Goal: Task Accomplishment & Management: Complete application form

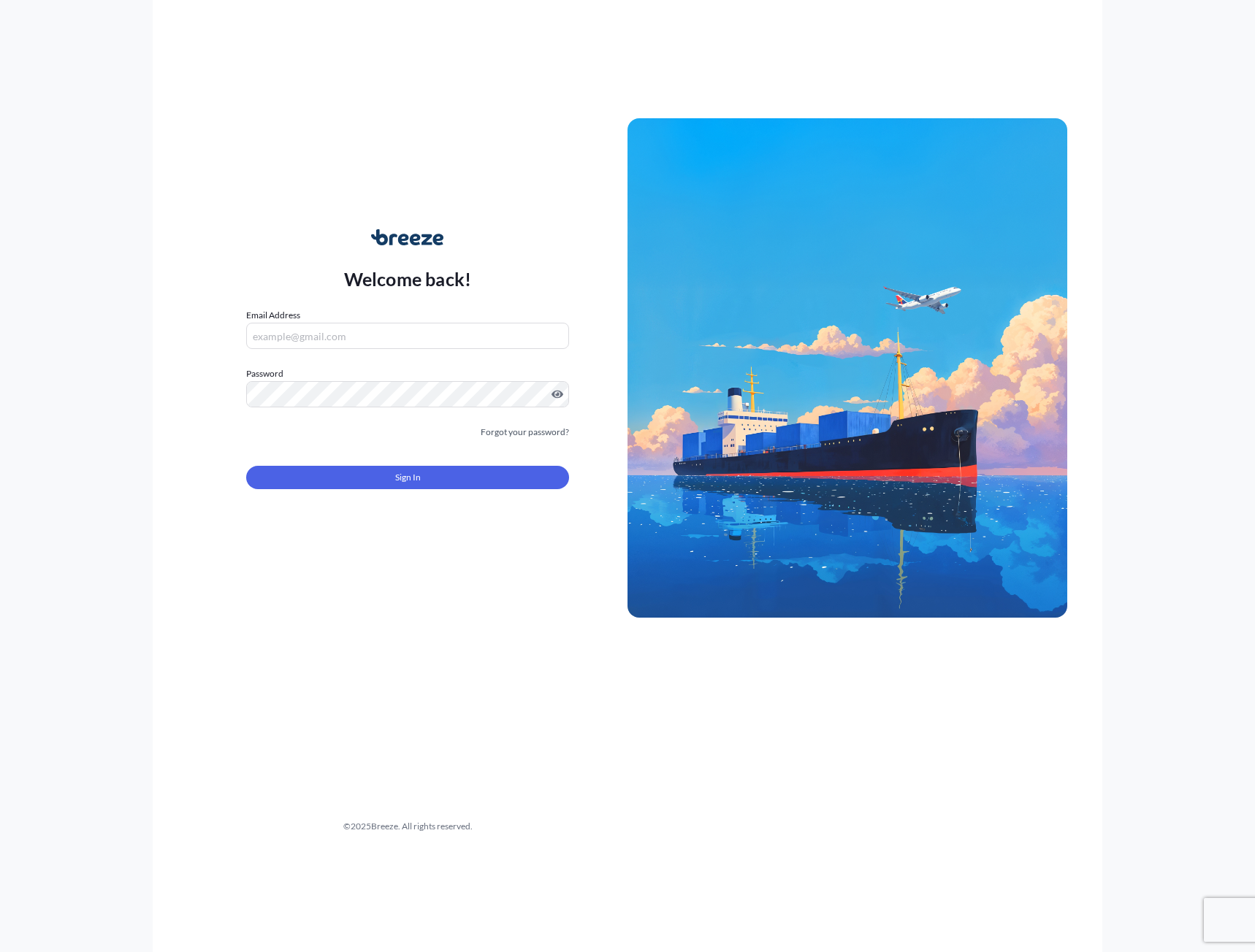
type input "[PERSON_NAME][EMAIL_ADDRESS][PERSON_NAME][DOMAIN_NAME]"
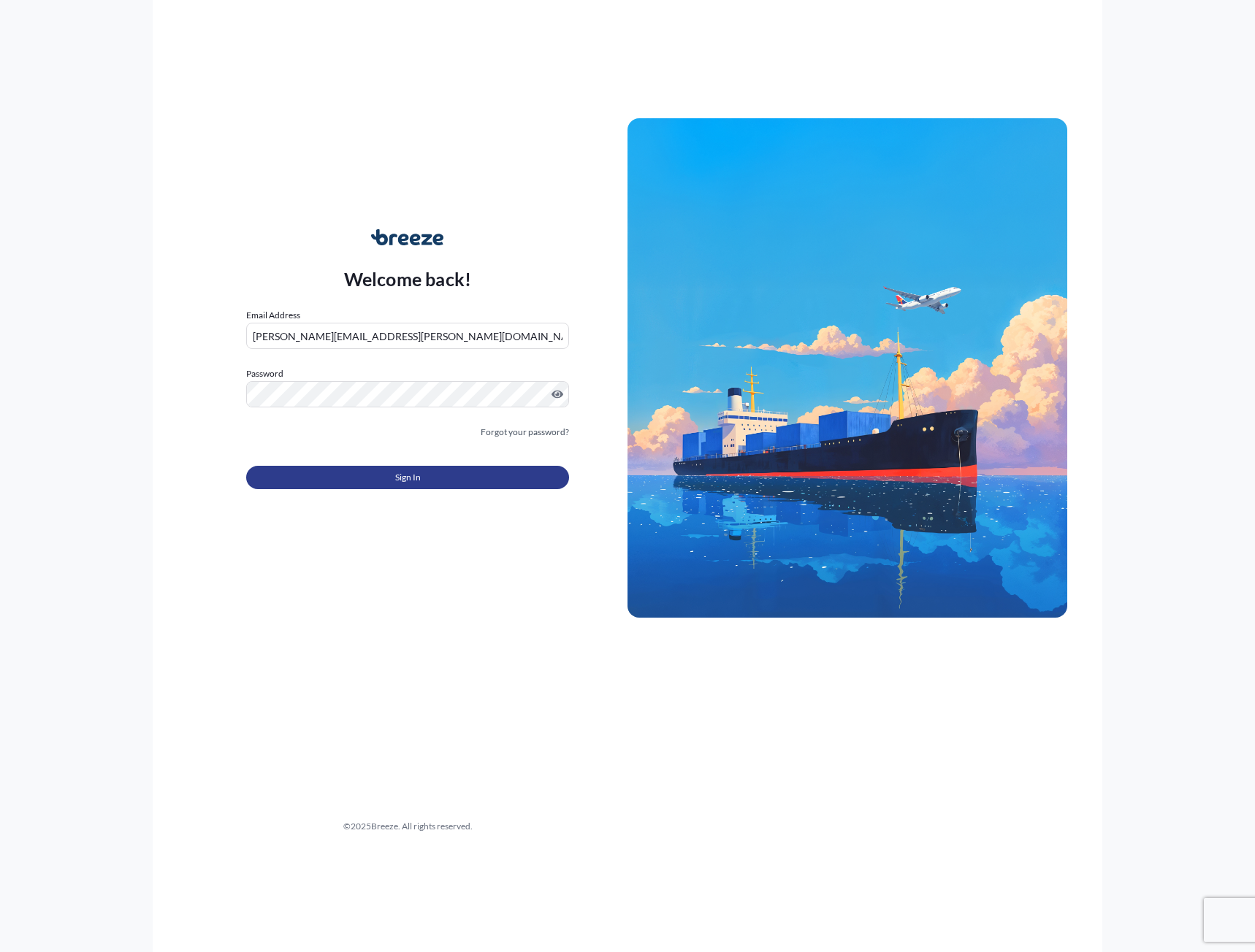
click at [412, 479] on span "Sign In" at bounding box center [408, 478] width 25 height 15
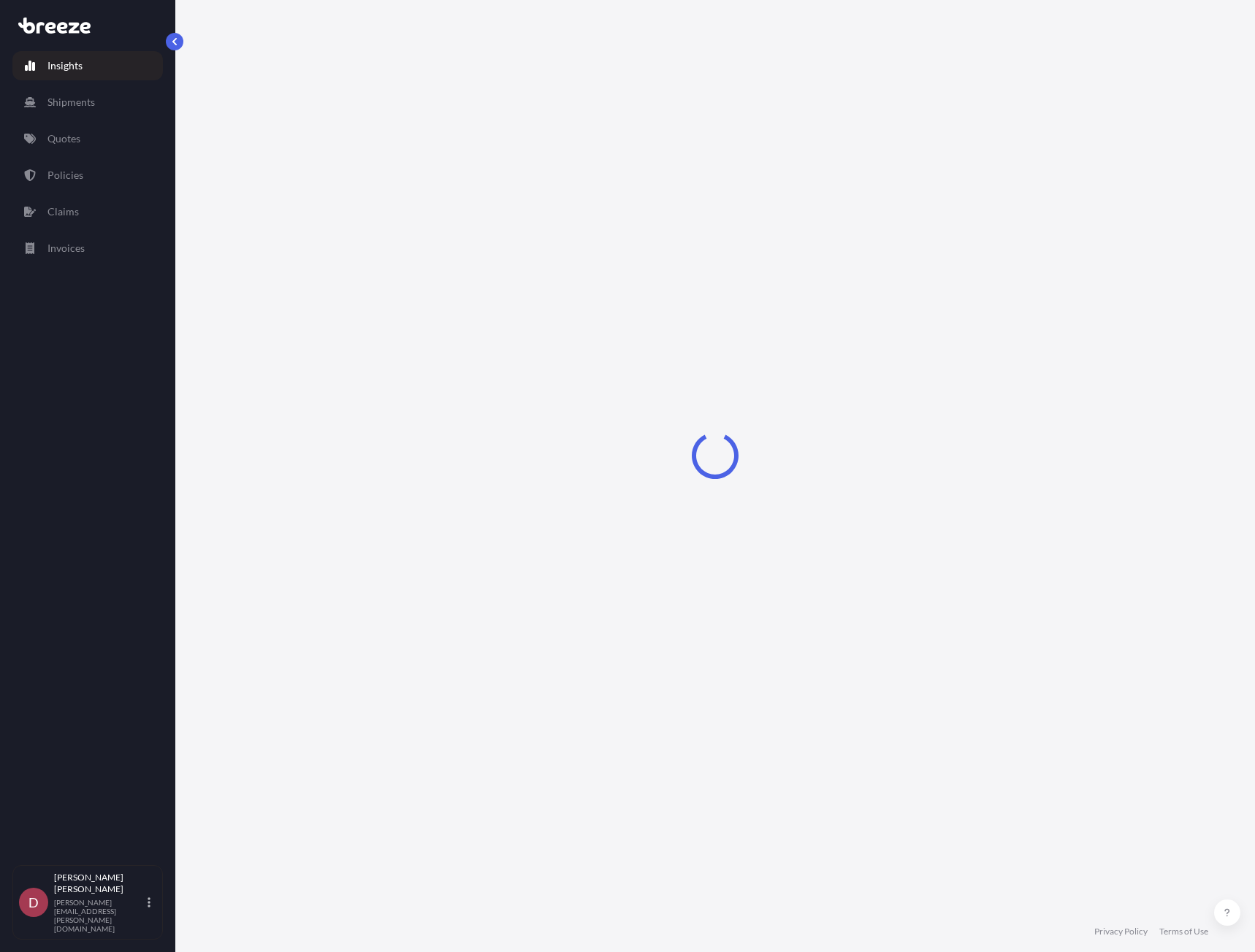
select select "2025"
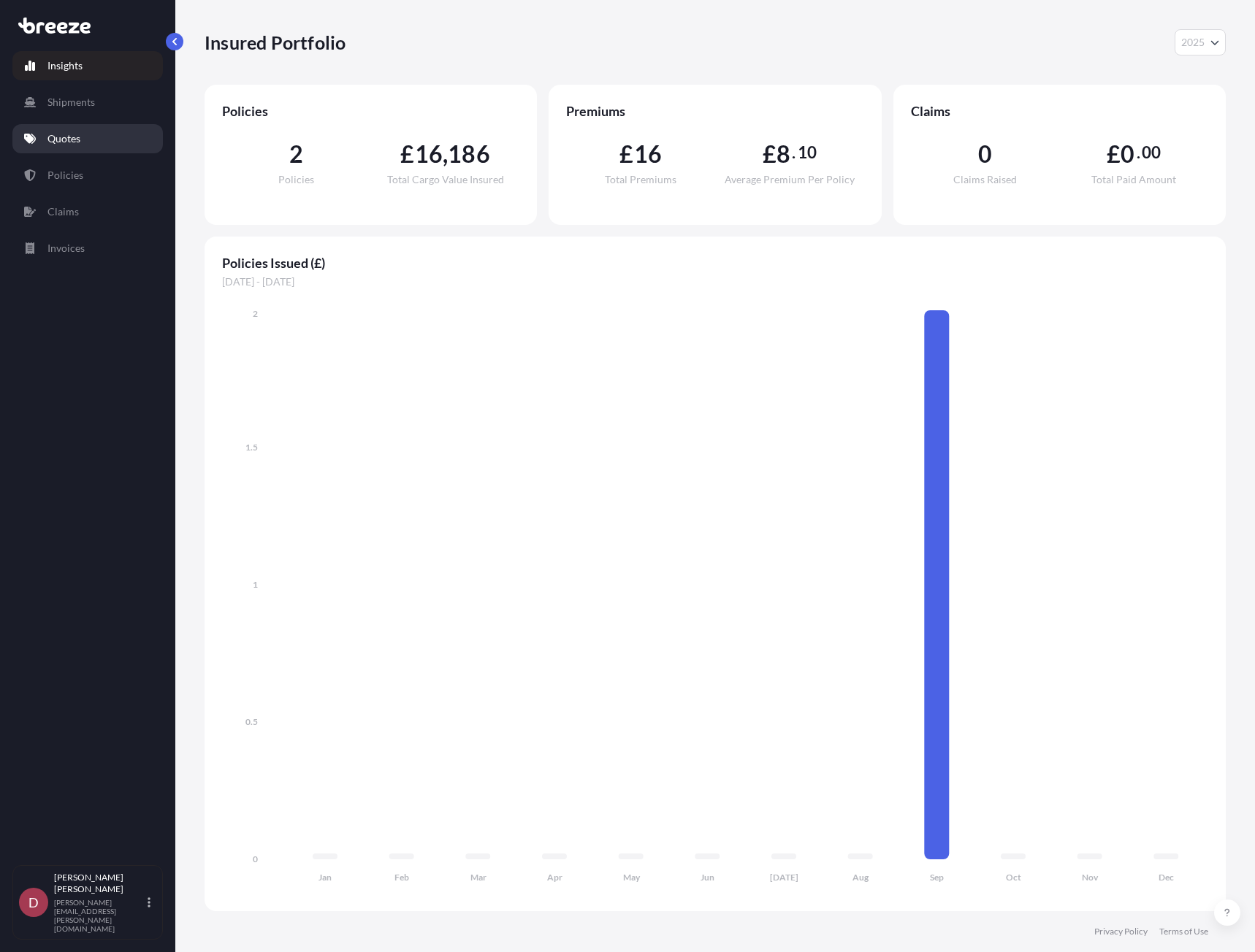
click at [78, 140] on p "Quotes" at bounding box center [64, 139] width 33 height 15
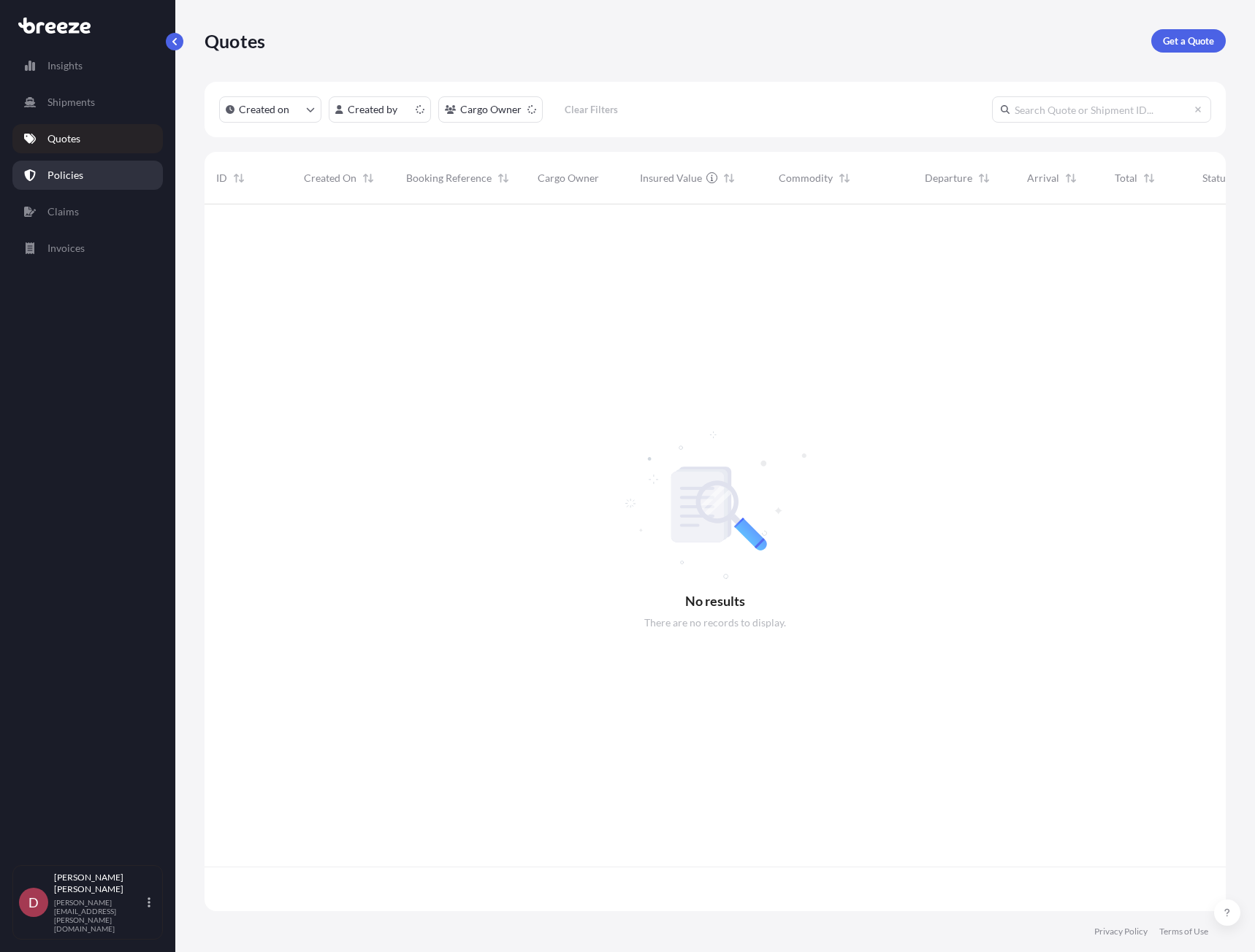
scroll to position [704, 1010]
click at [70, 173] on p "Policies" at bounding box center [66, 175] width 36 height 15
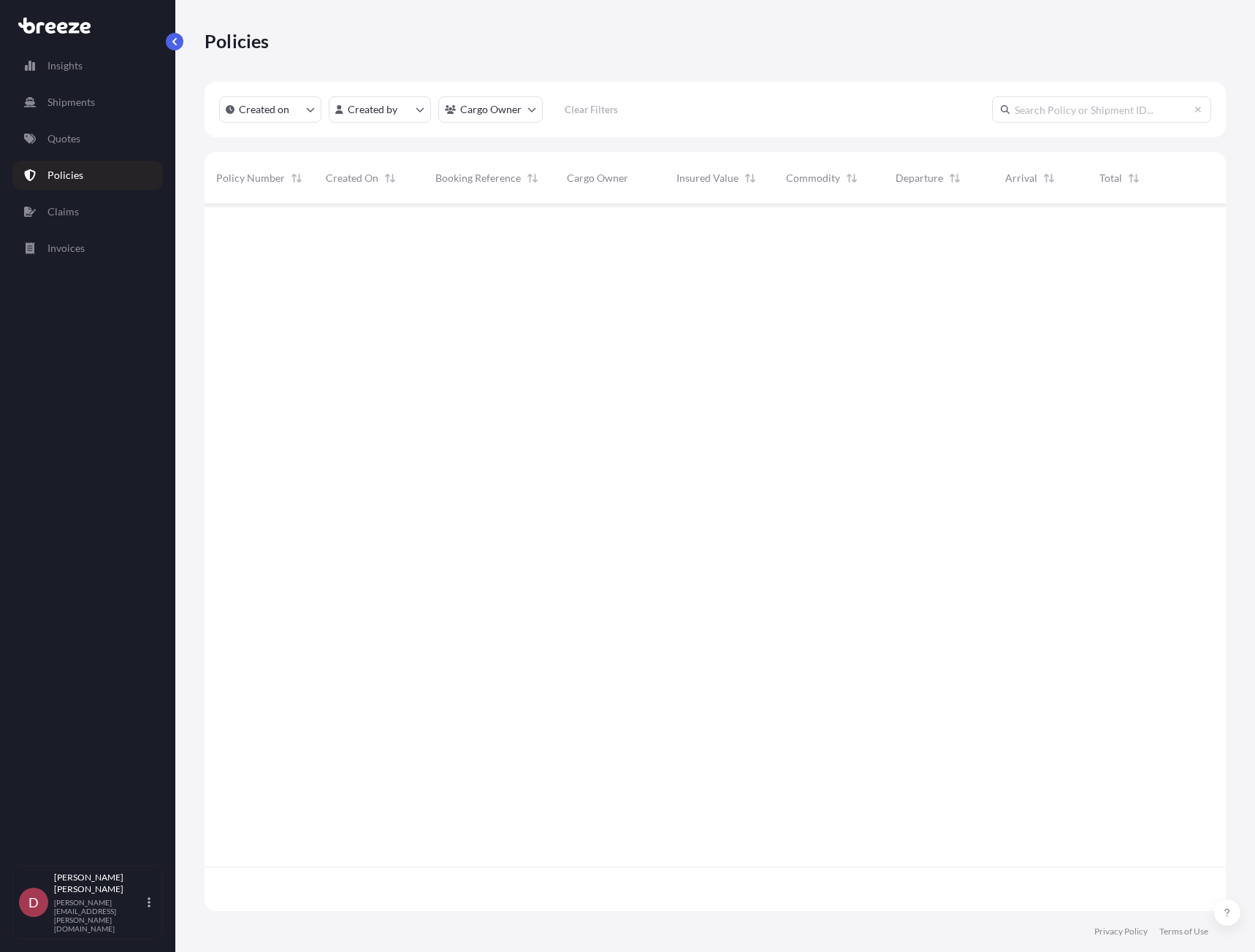
scroll to position [704, 1010]
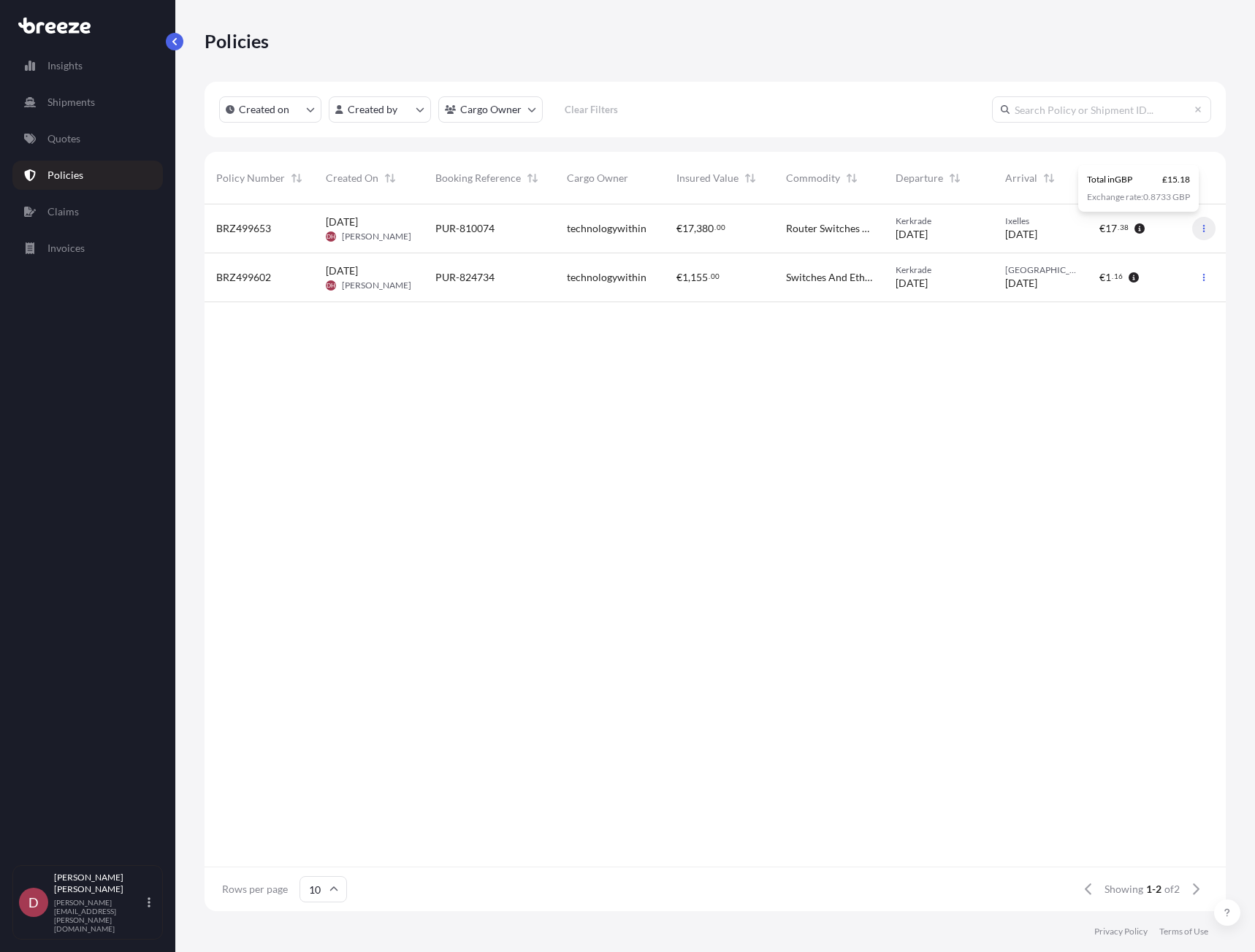
click at [1206, 228] on icon "button" at bounding box center [1203, 228] width 9 height 9
click at [1165, 232] on link "Duplicate quote" at bounding box center [1127, 231] width 134 height 23
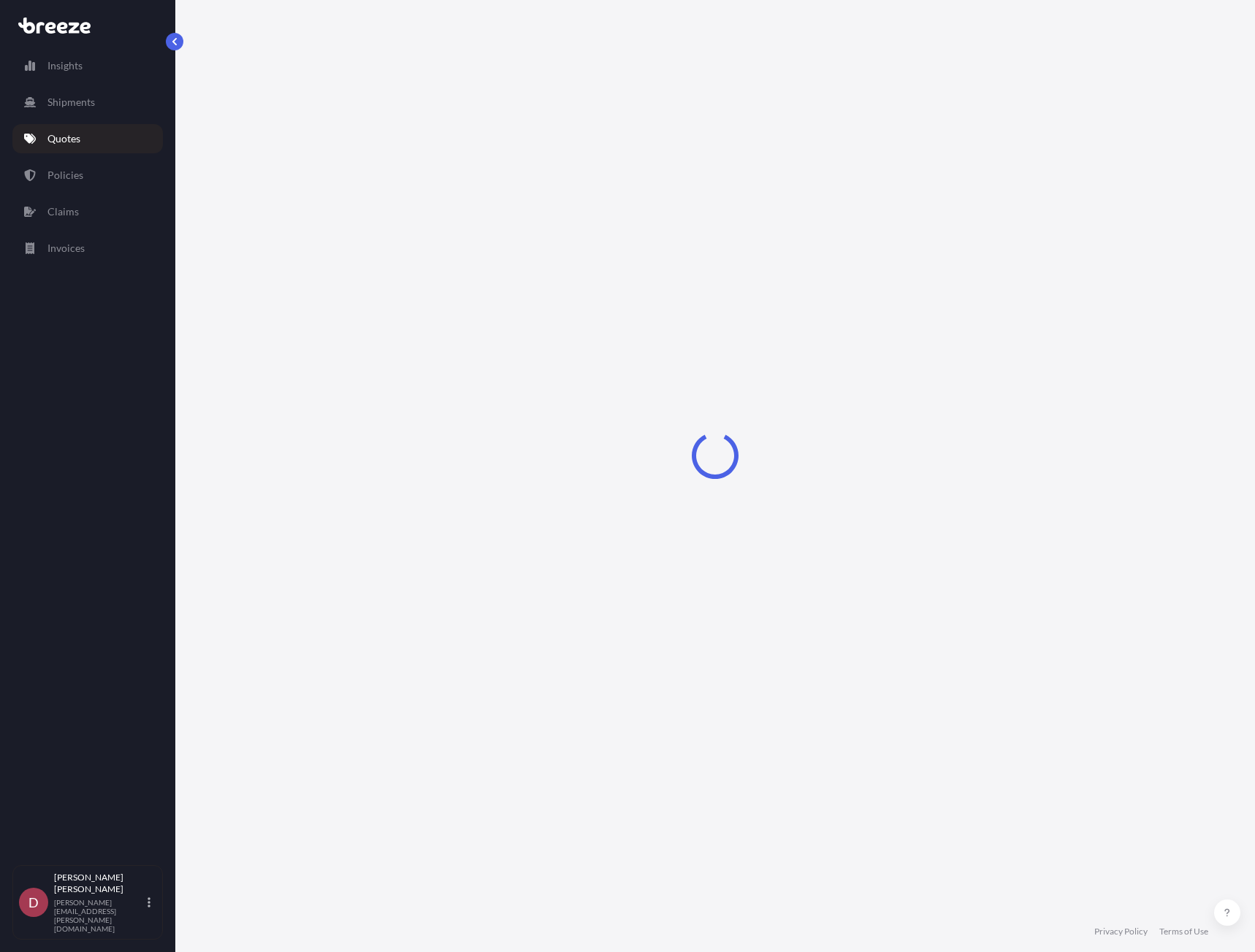
select select "Road"
select select "1"
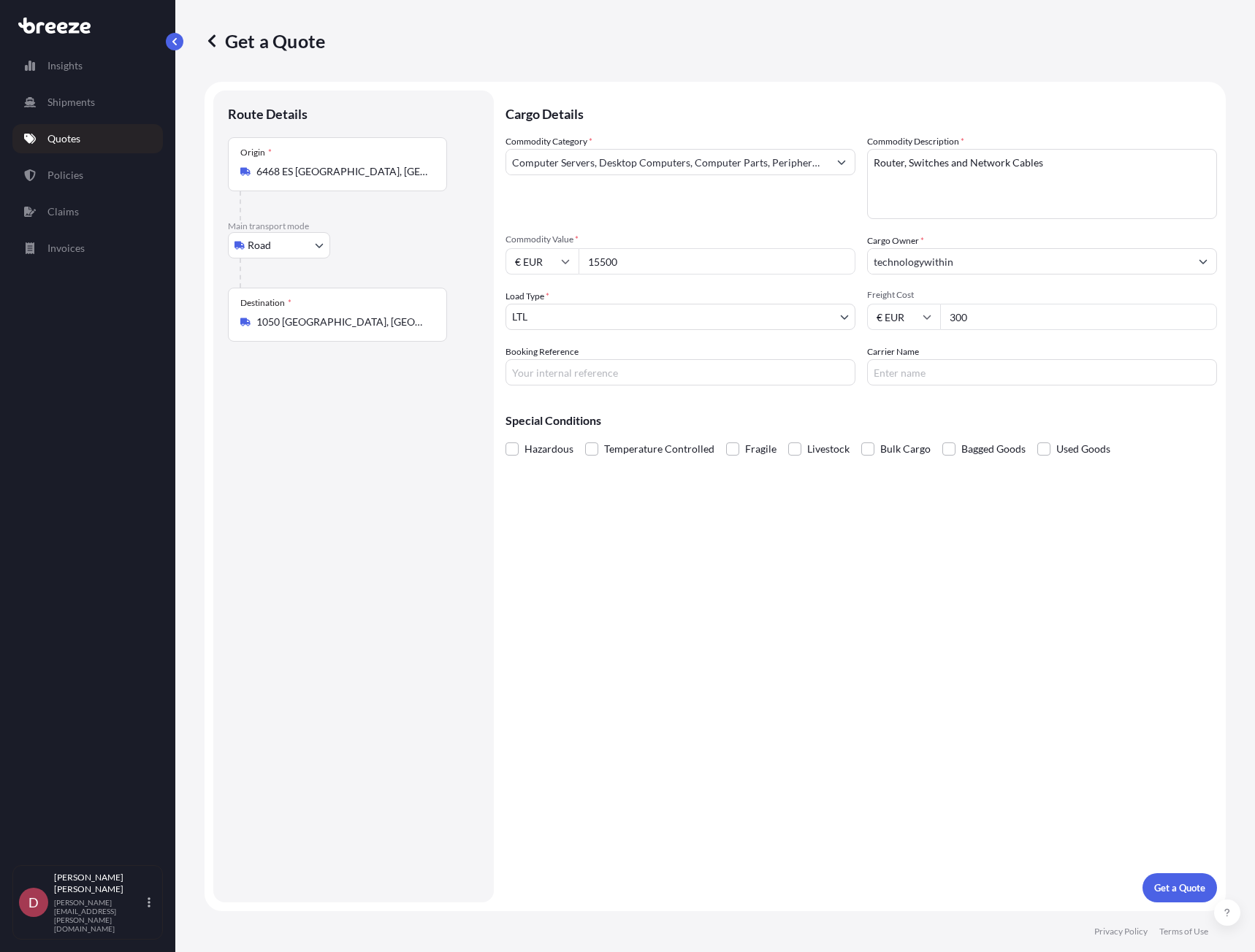
click at [332, 321] on input "1050 [GEOGRAPHIC_DATA], [GEOGRAPHIC_DATA]" at bounding box center [342, 322] width 173 height 15
drag, startPoint x: 335, startPoint y: 312, endPoint x: 238, endPoint y: 320, distance: 97.3
click at [238, 320] on div "Destination * 1050 [GEOGRAPHIC_DATA], [GEOGRAPHIC_DATA]" at bounding box center [337, 314] width 219 height 54
paste input "179"
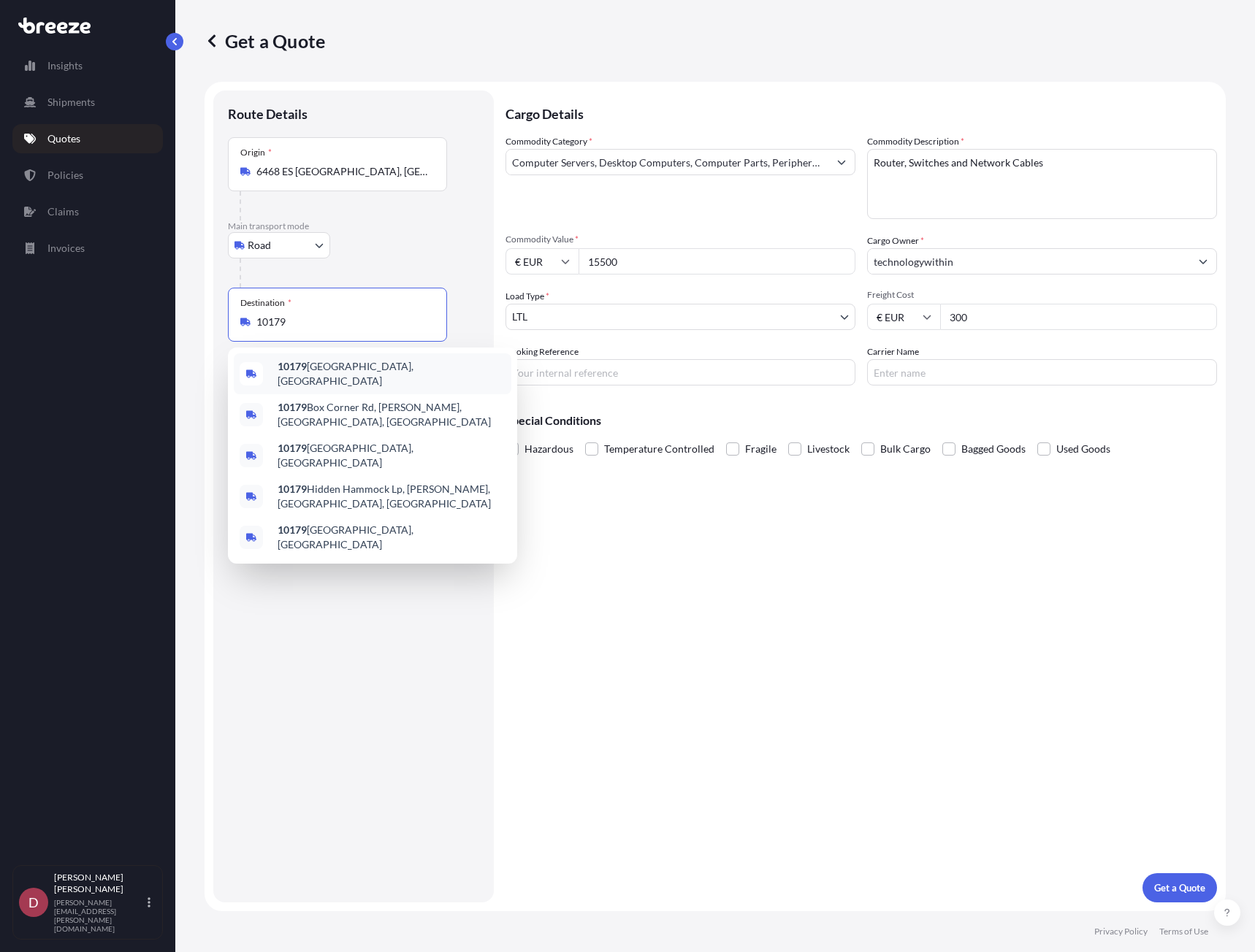
click at [345, 367] on span "[GEOGRAPHIC_DATA], [GEOGRAPHIC_DATA]" at bounding box center [391, 373] width 228 height 29
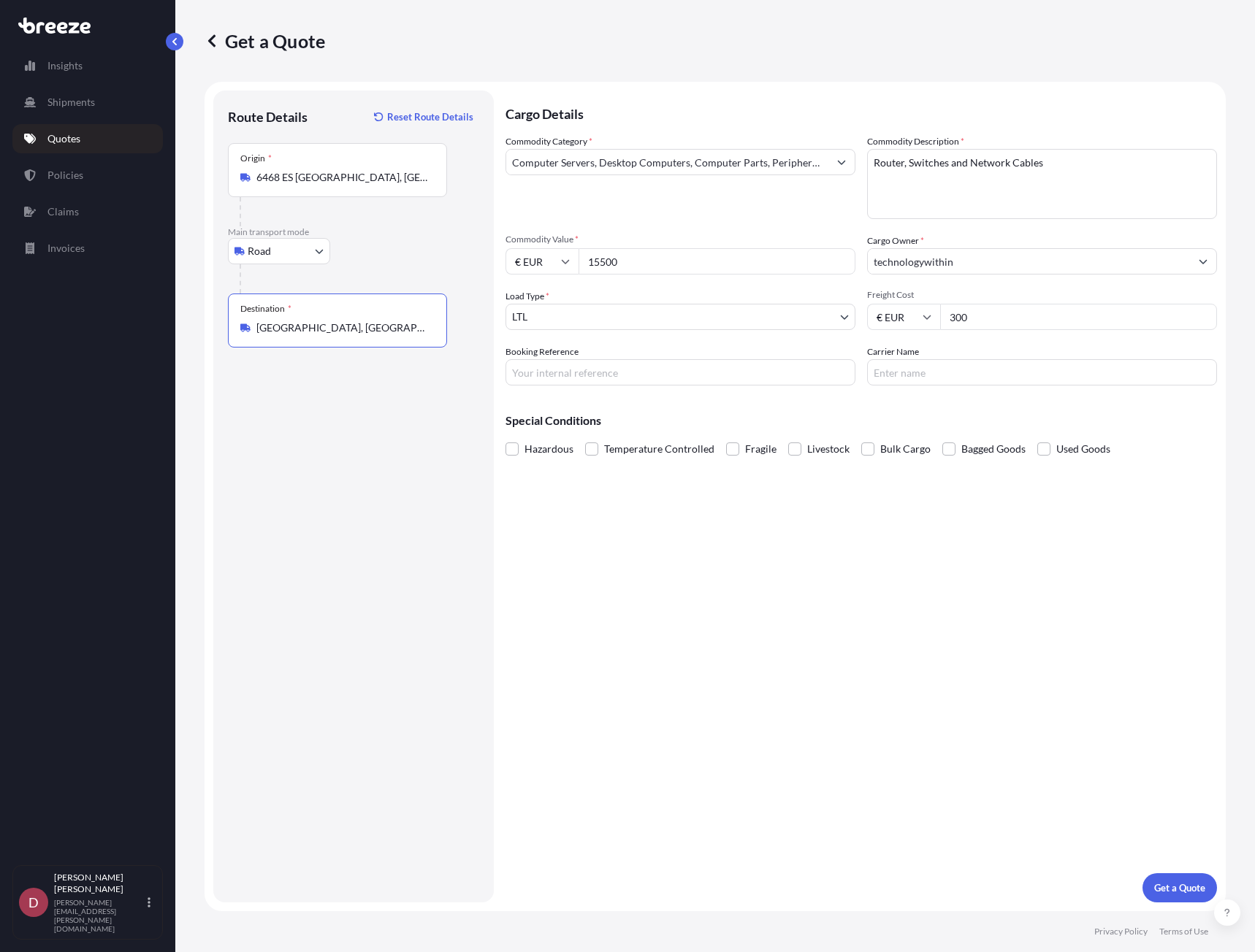
type input "[GEOGRAPHIC_DATA], [GEOGRAPHIC_DATA]"
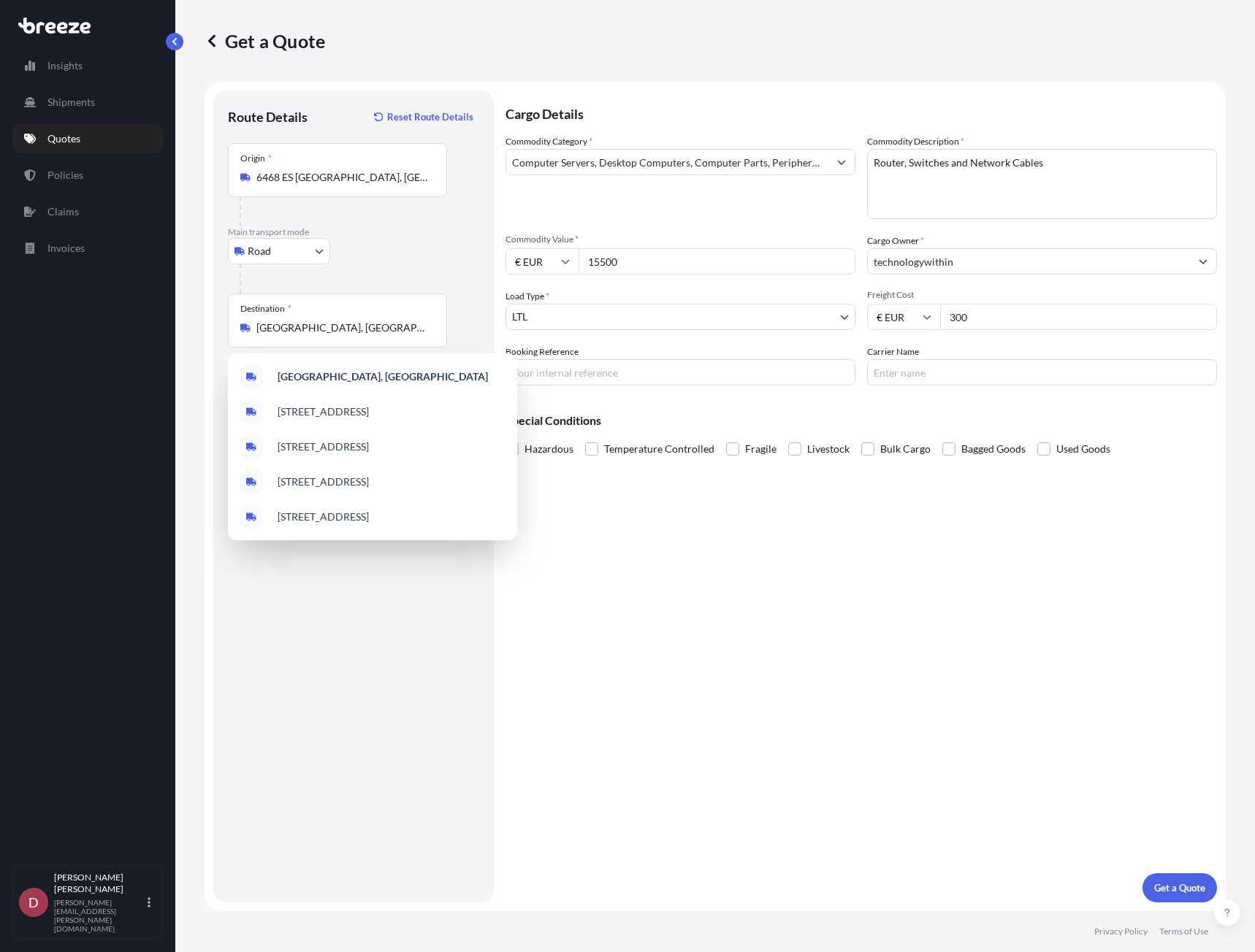
drag, startPoint x: 665, startPoint y: 261, endPoint x: 412, endPoint y: 291, distance: 254.8
click at [412, 291] on form "Route Details Reset Route Details Place of loading Road Road Rail Origin * 6468…" at bounding box center [715, 497] width 1021 height 830
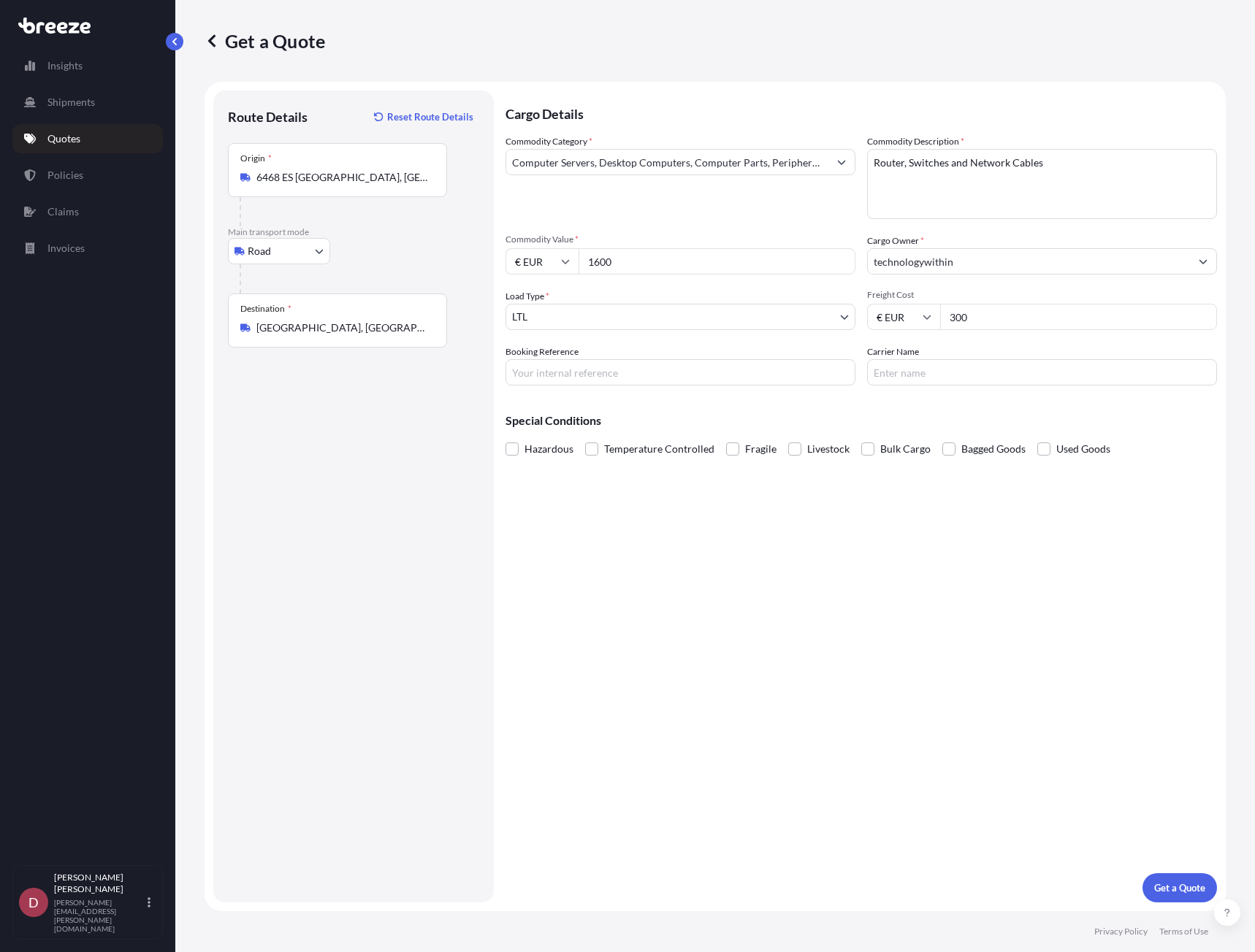
click at [1001, 318] on input "300" at bounding box center [1078, 317] width 277 height 26
drag, startPoint x: 1014, startPoint y: 318, endPoint x: 857, endPoint y: 320, distance: 157.0
click at [857, 320] on div "Commodity Category * Computer Servers, Desktop Computers, Computer Parts, Perip…" at bounding box center [861, 260] width 711 height 251
click at [599, 264] on input "1600" at bounding box center [716, 261] width 277 height 26
type input "1550"
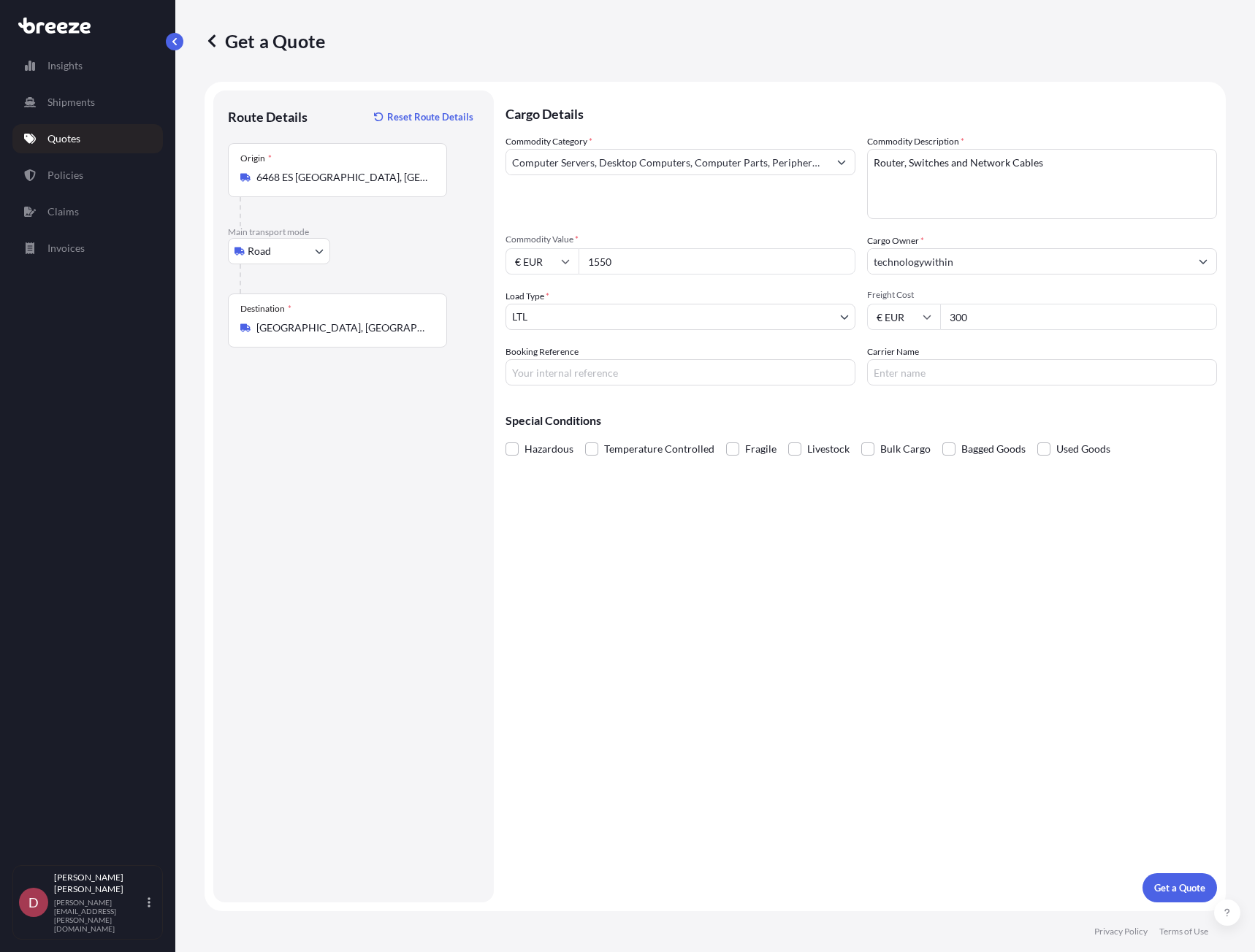
drag, startPoint x: 958, startPoint y: 320, endPoint x: 938, endPoint y: 317, distance: 20.2
click at [938, 317] on div "€ EUR 300" at bounding box center [1042, 317] width 350 height 26
type input "100"
drag, startPoint x: 1047, startPoint y: 161, endPoint x: 659, endPoint y: 155, distance: 388.0
click at [659, 155] on div "Commodity Category * Computer Servers, Desktop Computers, Computer Parts, Perip…" at bounding box center [861, 260] width 711 height 251
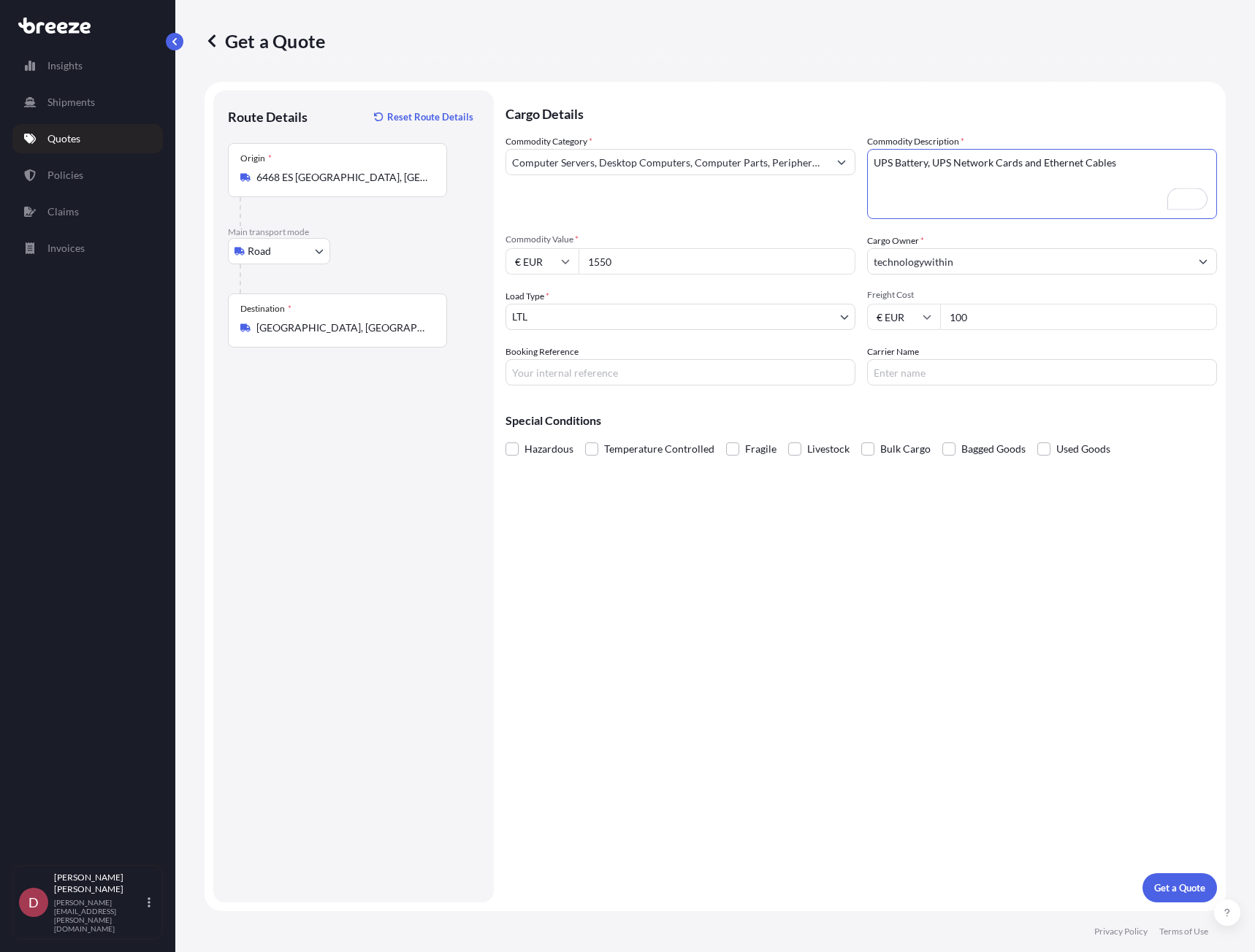
type textarea "UPS Battery, UPS Network Cards and Ethernet Cables"
click at [922, 384] on input "Carrier Name" at bounding box center [1042, 372] width 350 height 26
type input "DPD"
click at [645, 378] on input "Booking Reference" at bounding box center [681, 372] width 350 height 26
paste input "IN-752412"
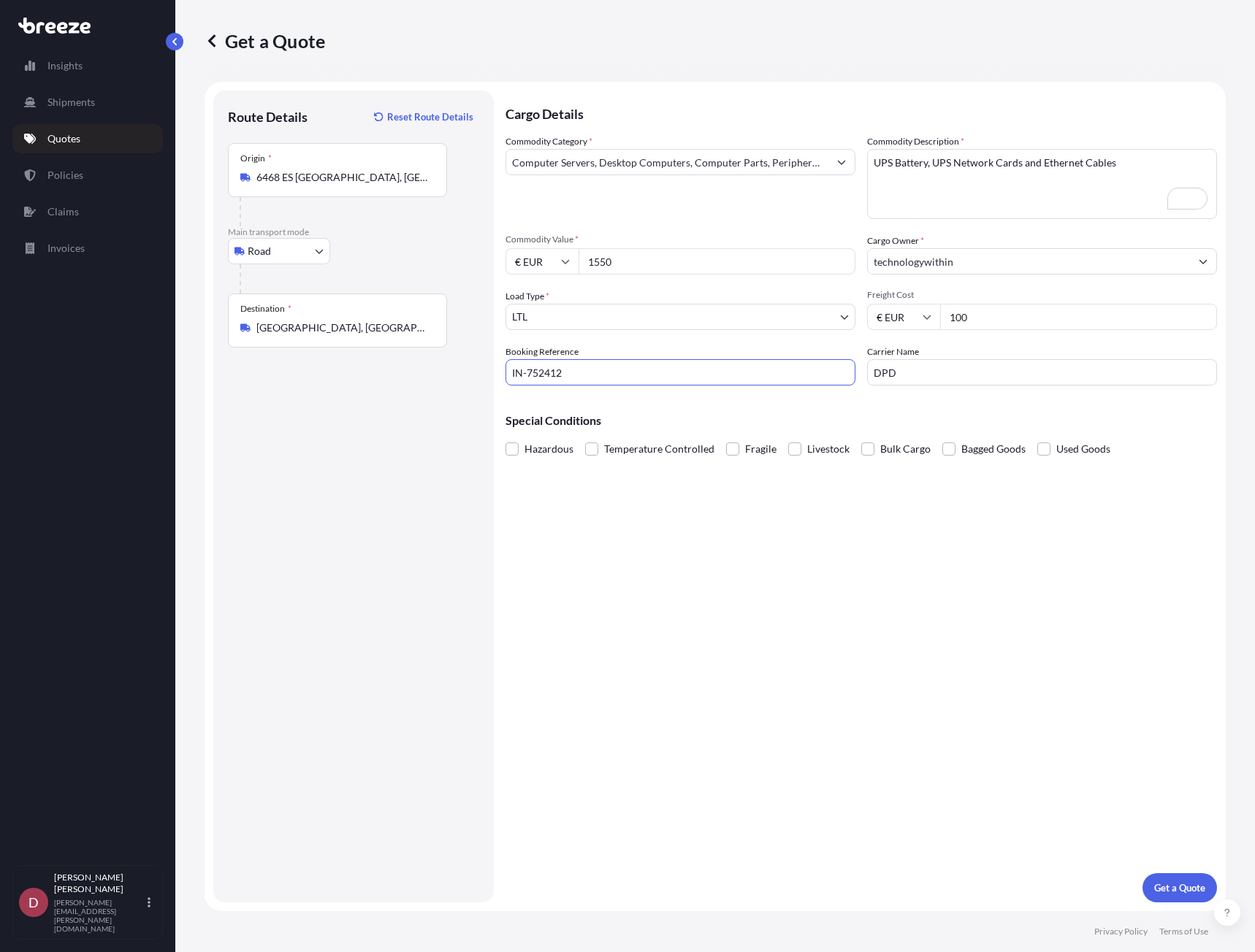
click at [527, 370] on input "IN-752412" at bounding box center [681, 372] width 350 height 26
type input "IN752412"
click at [515, 445] on span at bounding box center [512, 449] width 13 height 13
click at [506, 438] on input "Hazardous" at bounding box center [506, 438] width 0 height 0
click at [1177, 874] on button "Get a Quote" at bounding box center [1180, 887] width 75 height 29
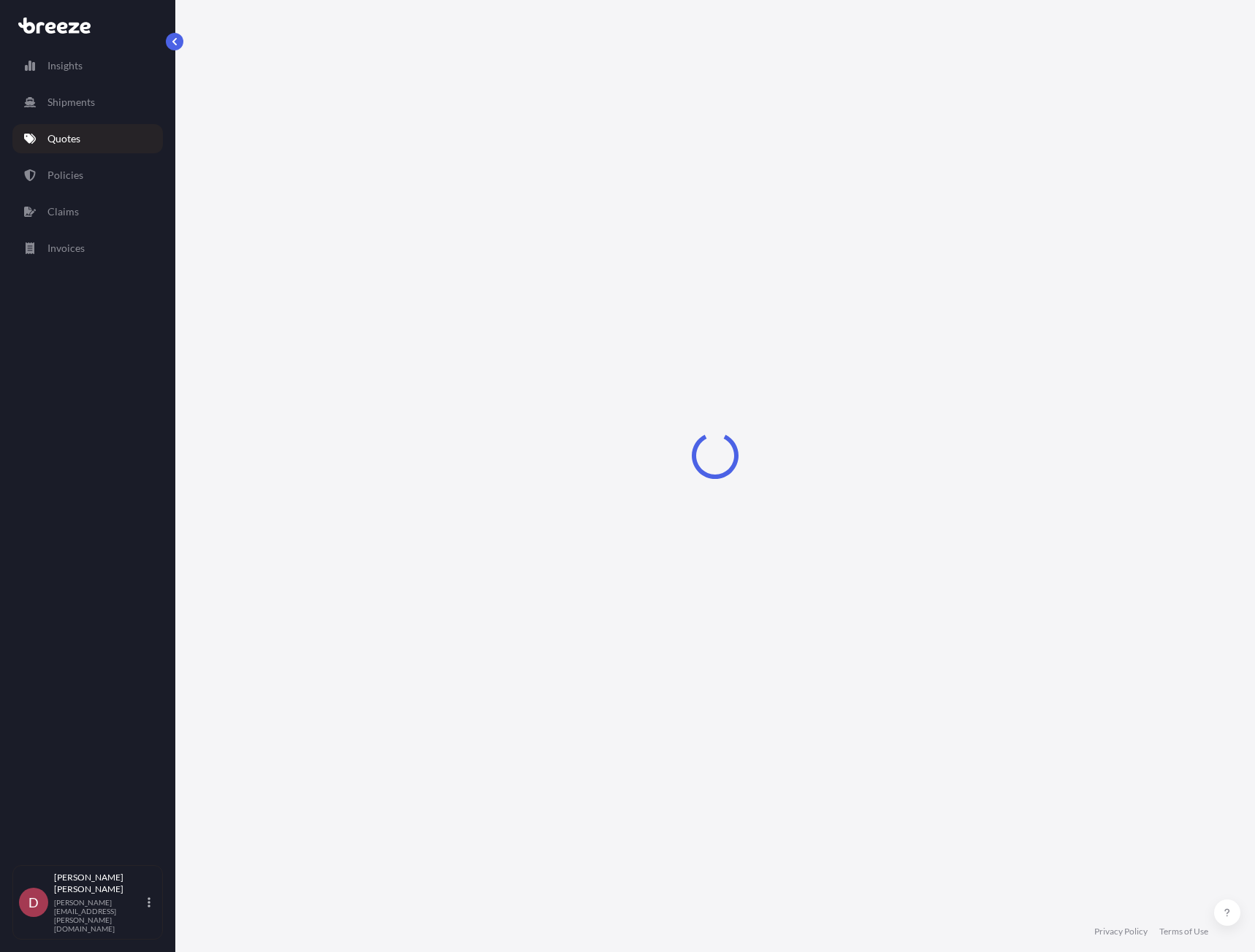
select select "Road"
select select "1"
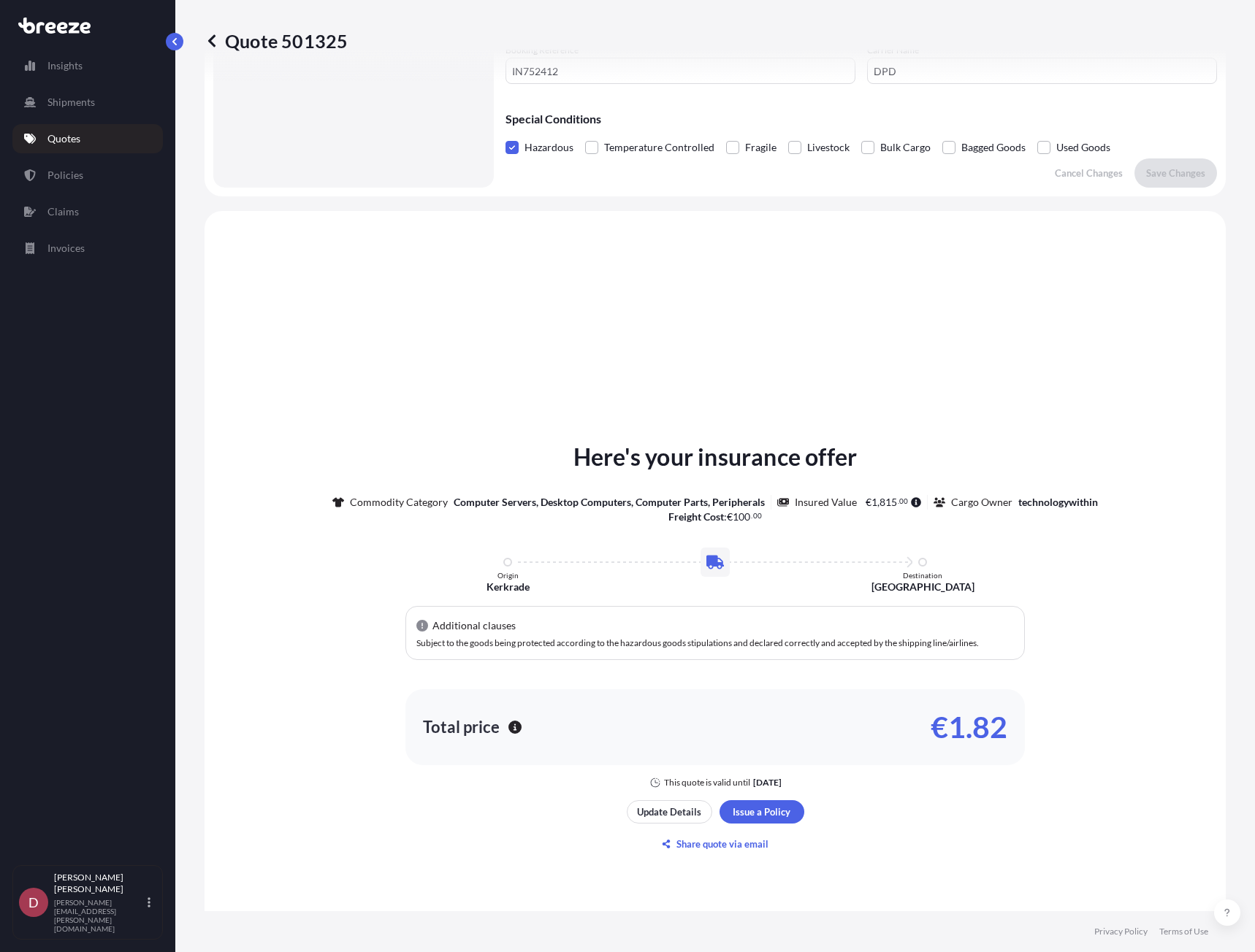
scroll to position [75, 0]
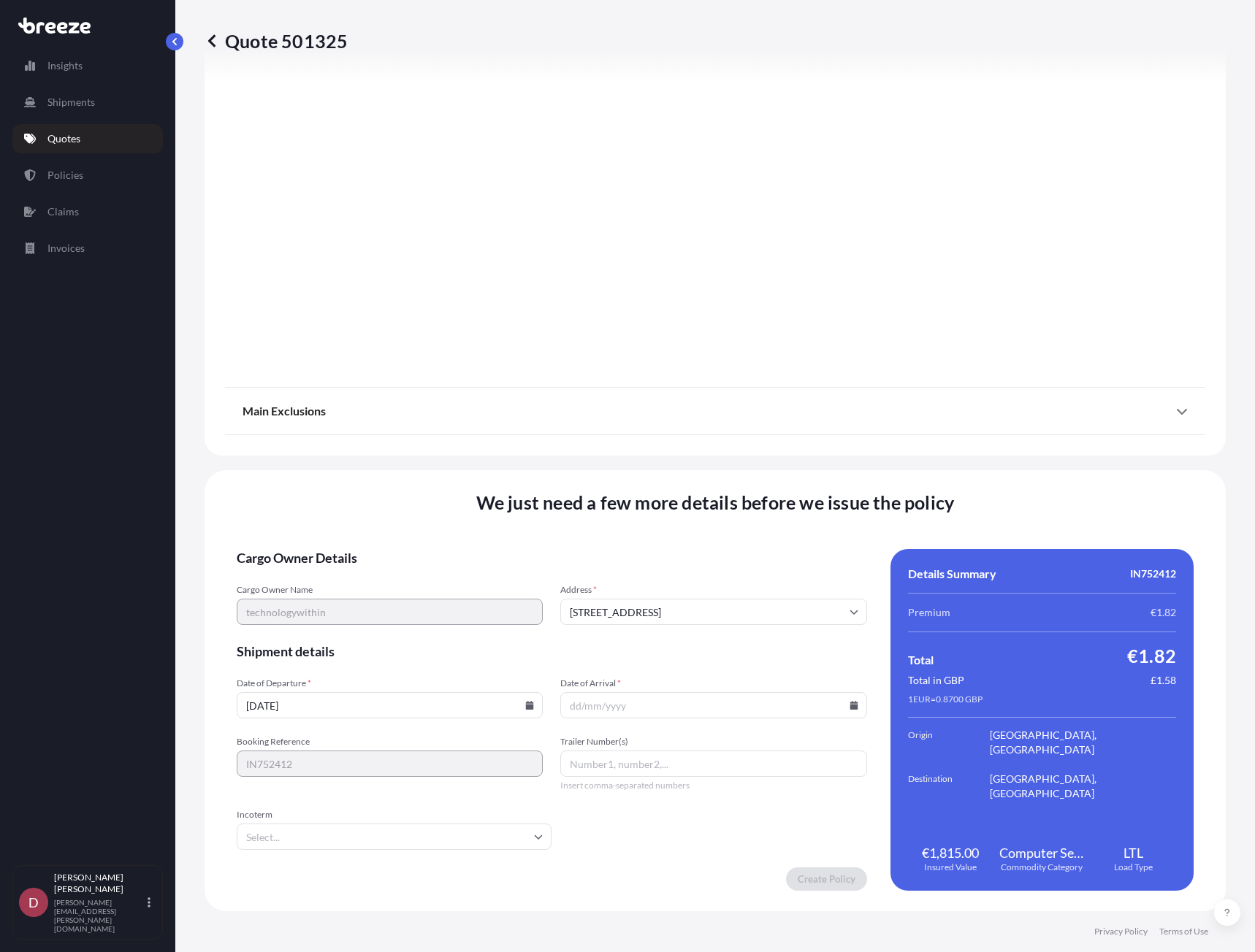
click at [526, 709] on input "[DATE]" at bounding box center [390, 705] width 306 height 26
click at [488, 708] on input "[DATE]" at bounding box center [390, 705] width 306 height 26
click at [347, 712] on input "[DATE]" at bounding box center [390, 705] width 306 height 26
click at [516, 706] on input "[DATE]" at bounding box center [390, 705] width 306 height 26
click at [527, 706] on icon at bounding box center [530, 706] width 8 height 9
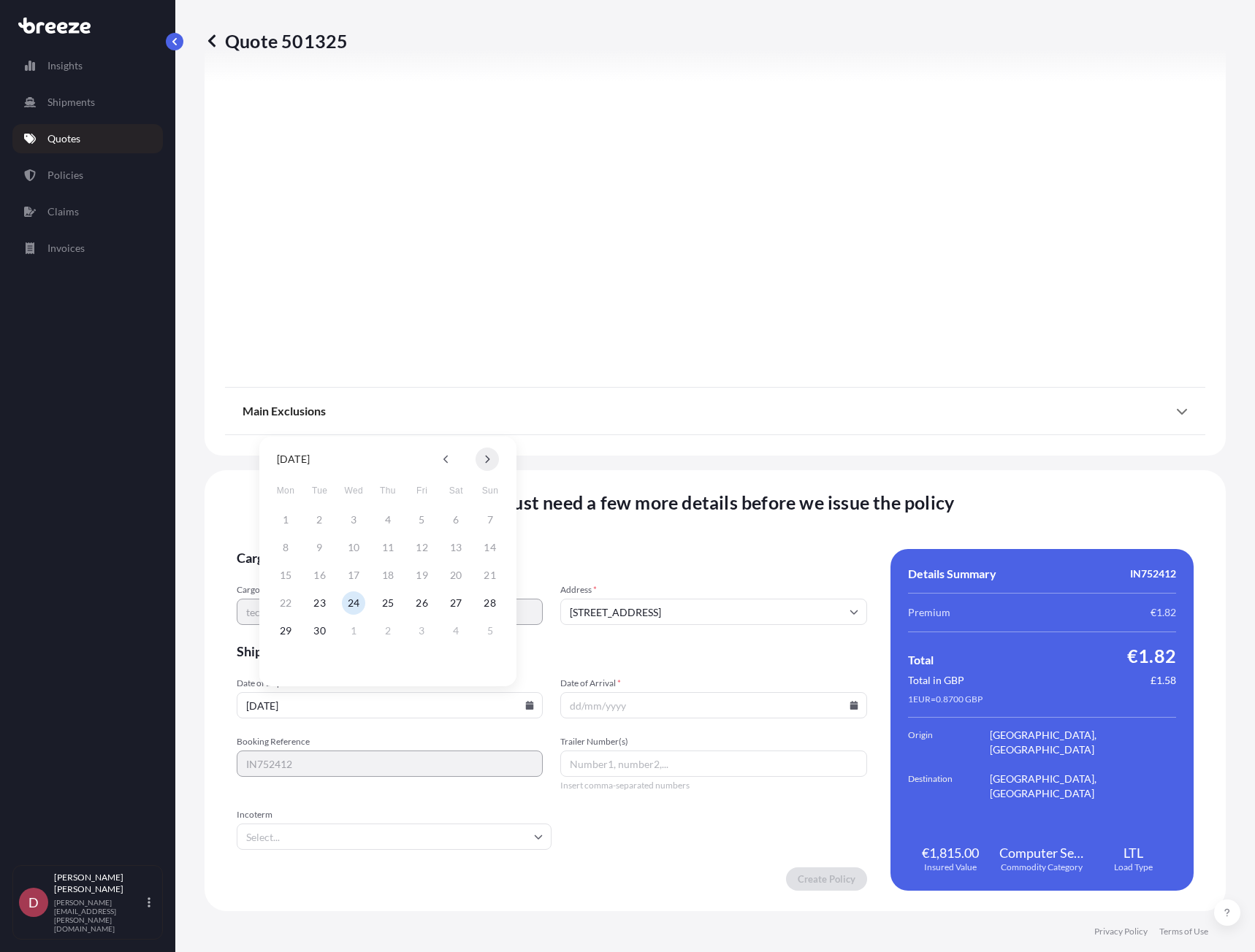
click at [493, 464] on button at bounding box center [487, 458] width 23 height 23
click at [318, 579] on button "14" at bounding box center [320, 575] width 23 height 23
type input "[DATE]"
click at [840, 701] on input "Date of Arrival *" at bounding box center [713, 705] width 306 height 26
click at [849, 708] on icon at bounding box center [853, 706] width 8 height 9
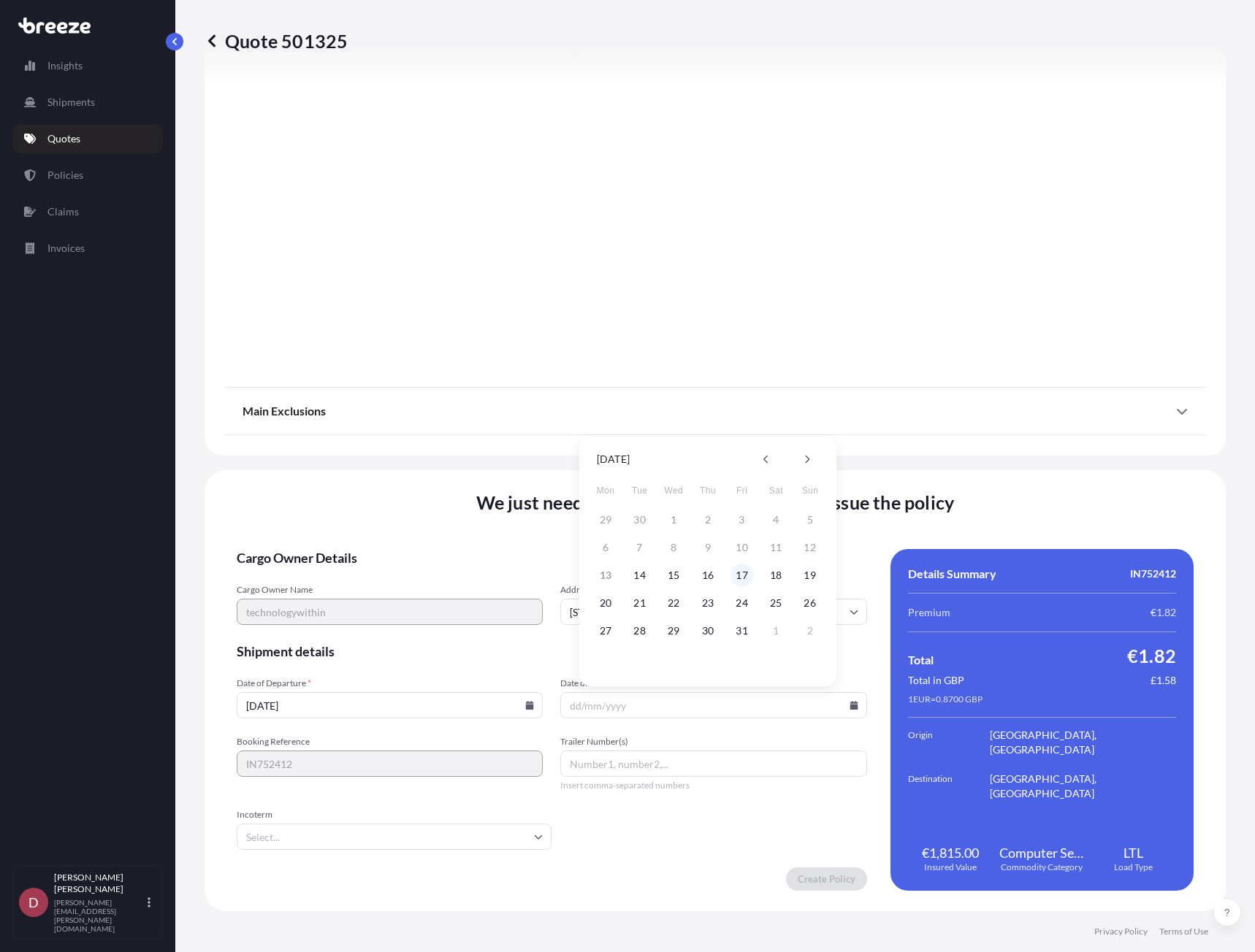
click at [740, 571] on button "17" at bounding box center [742, 575] width 23 height 23
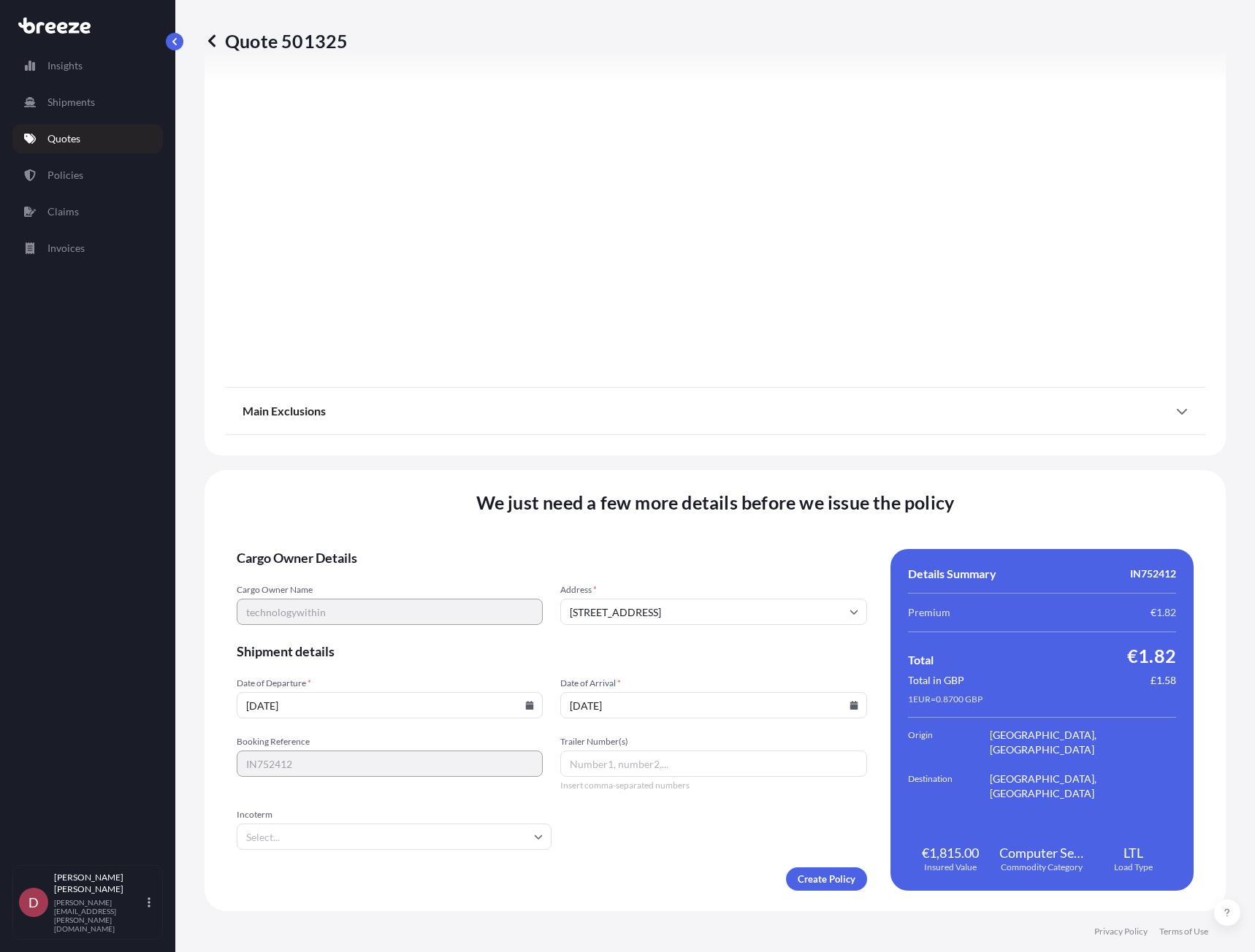
type input "[DATE]"
click at [527, 706] on icon at bounding box center [530, 706] width 8 height 9
click at [345, 571] on button "15" at bounding box center [353, 575] width 23 height 23
type input "[DATE]"
click at [508, 833] on input "Incoterm" at bounding box center [394, 836] width 314 height 26
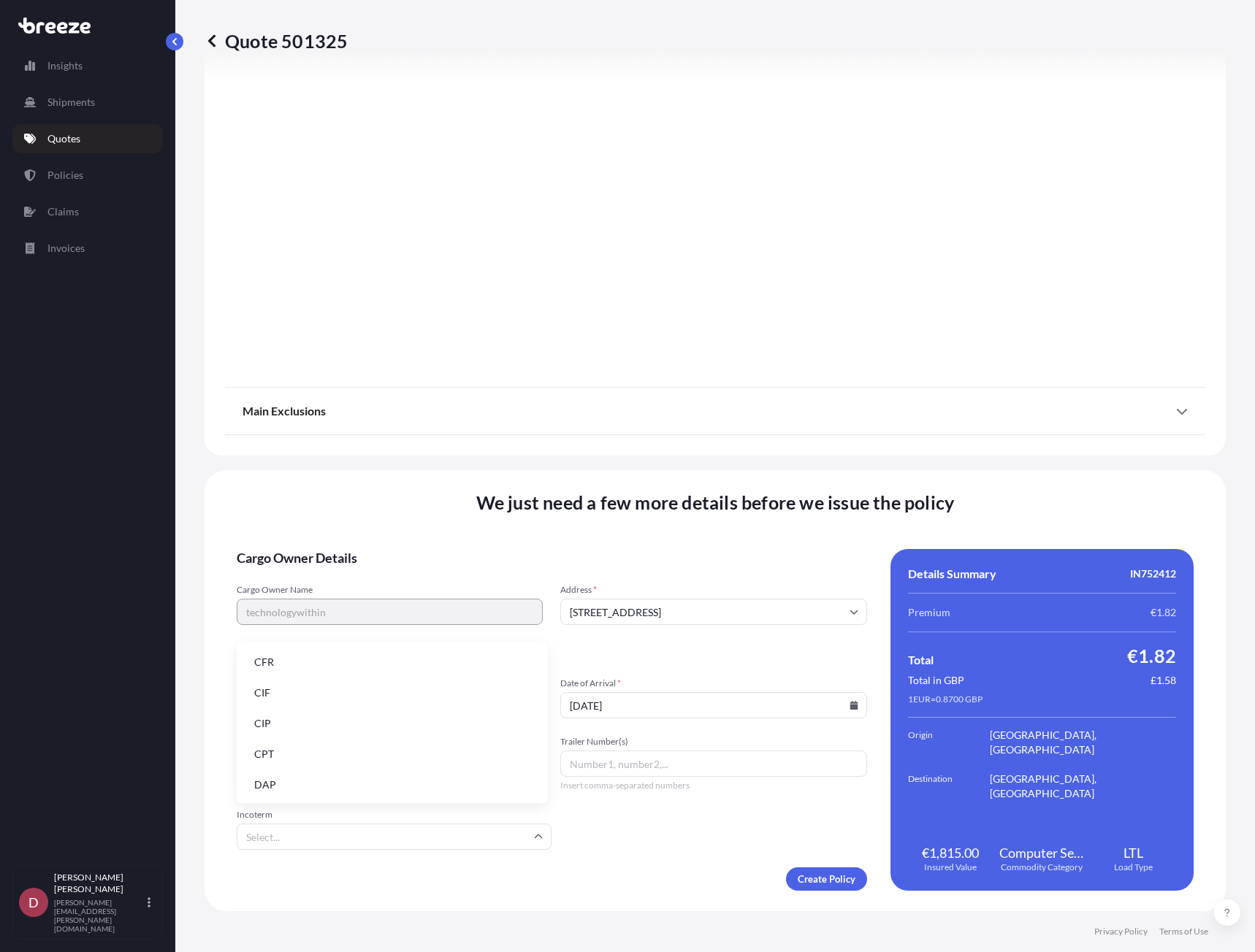
click at [628, 845] on form "Cargo Owner Details Cargo Owner Name technologywithin Address * [GEOGRAPHIC_DAT…" at bounding box center [552, 720] width 630 height 342
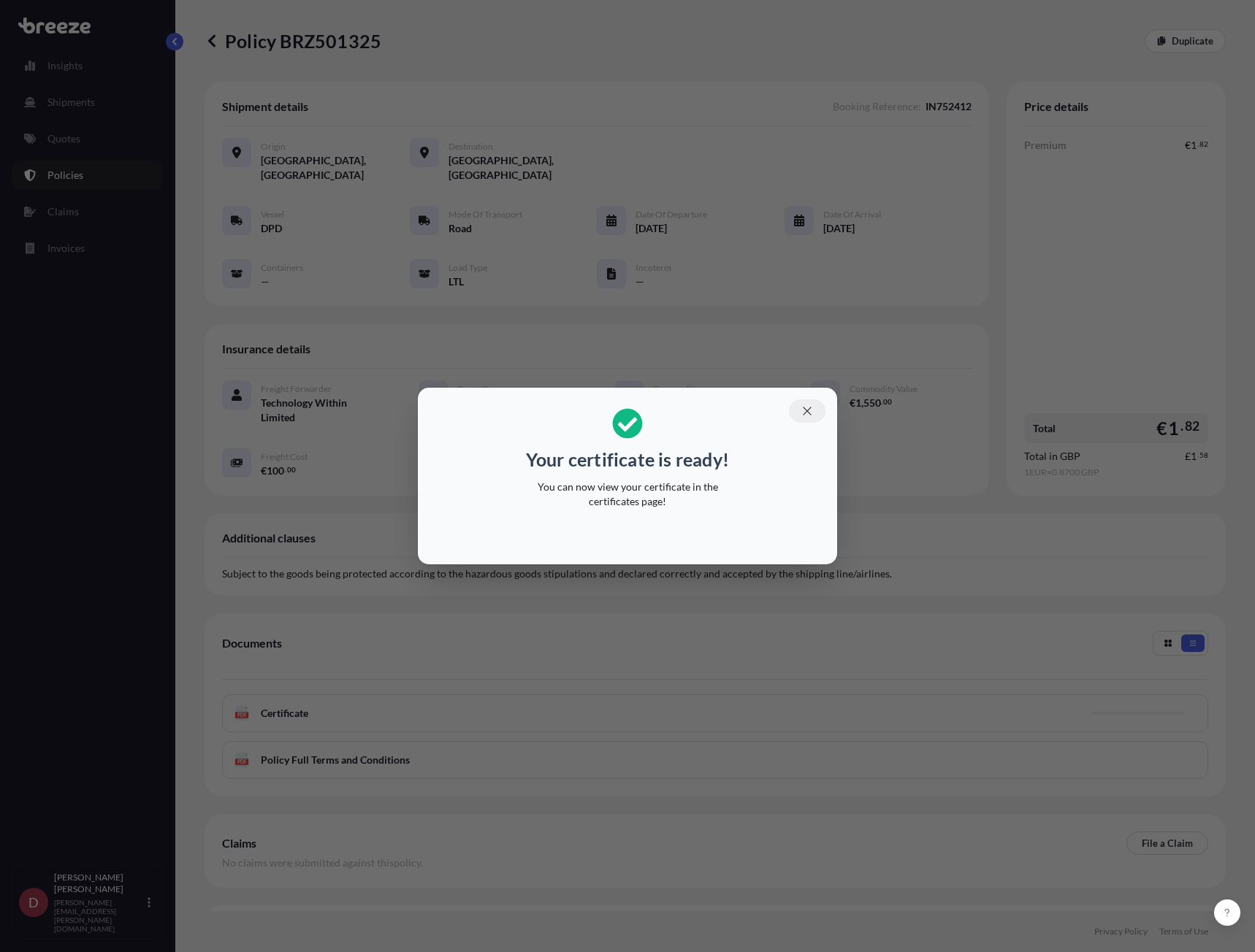
click at [808, 409] on icon "button" at bounding box center [808, 411] width 13 height 13
